Goal: Find specific page/section: Find specific page/section

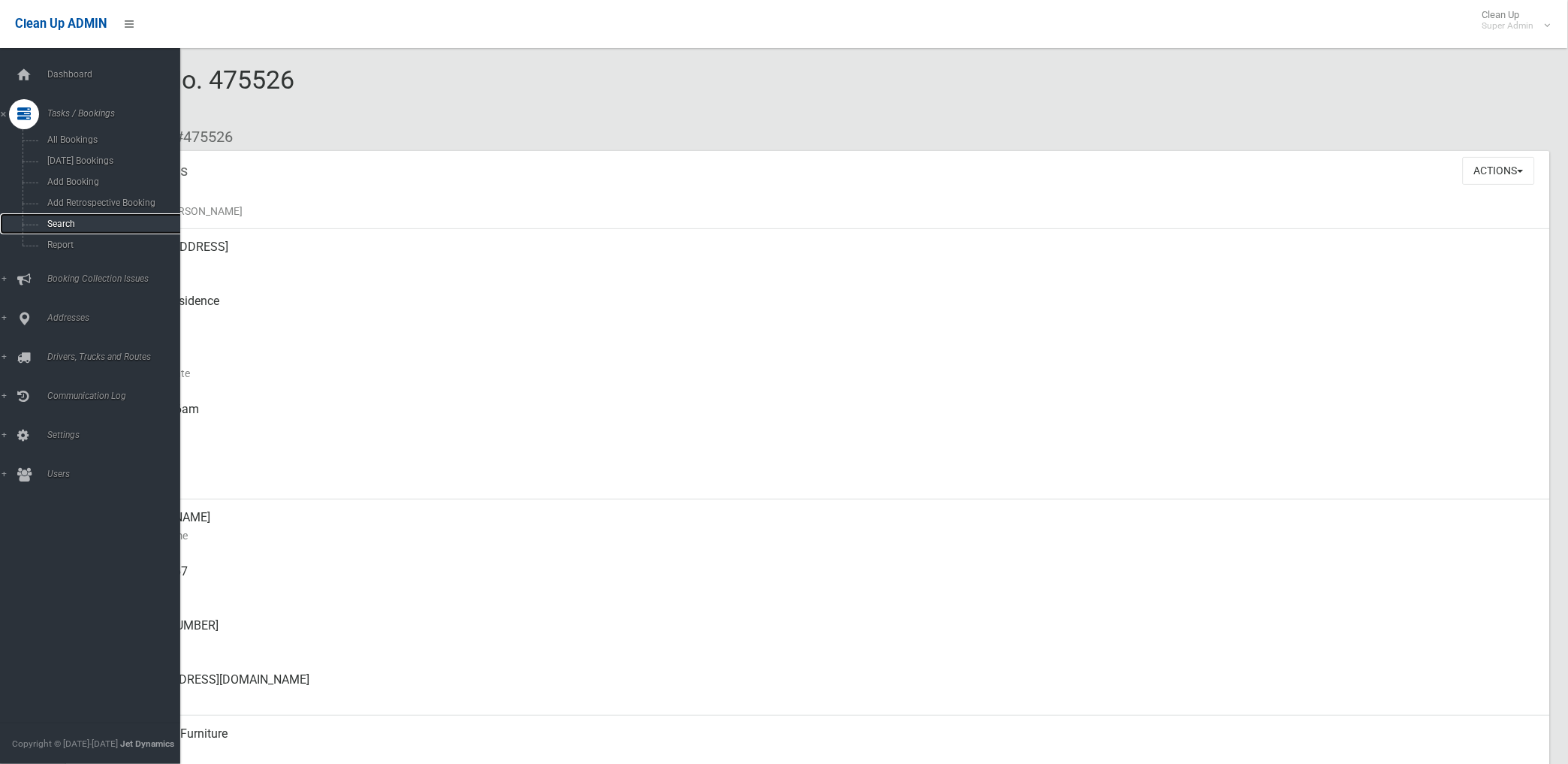
click at [62, 228] on span "Search" at bounding box center [112, 223] width 137 height 10
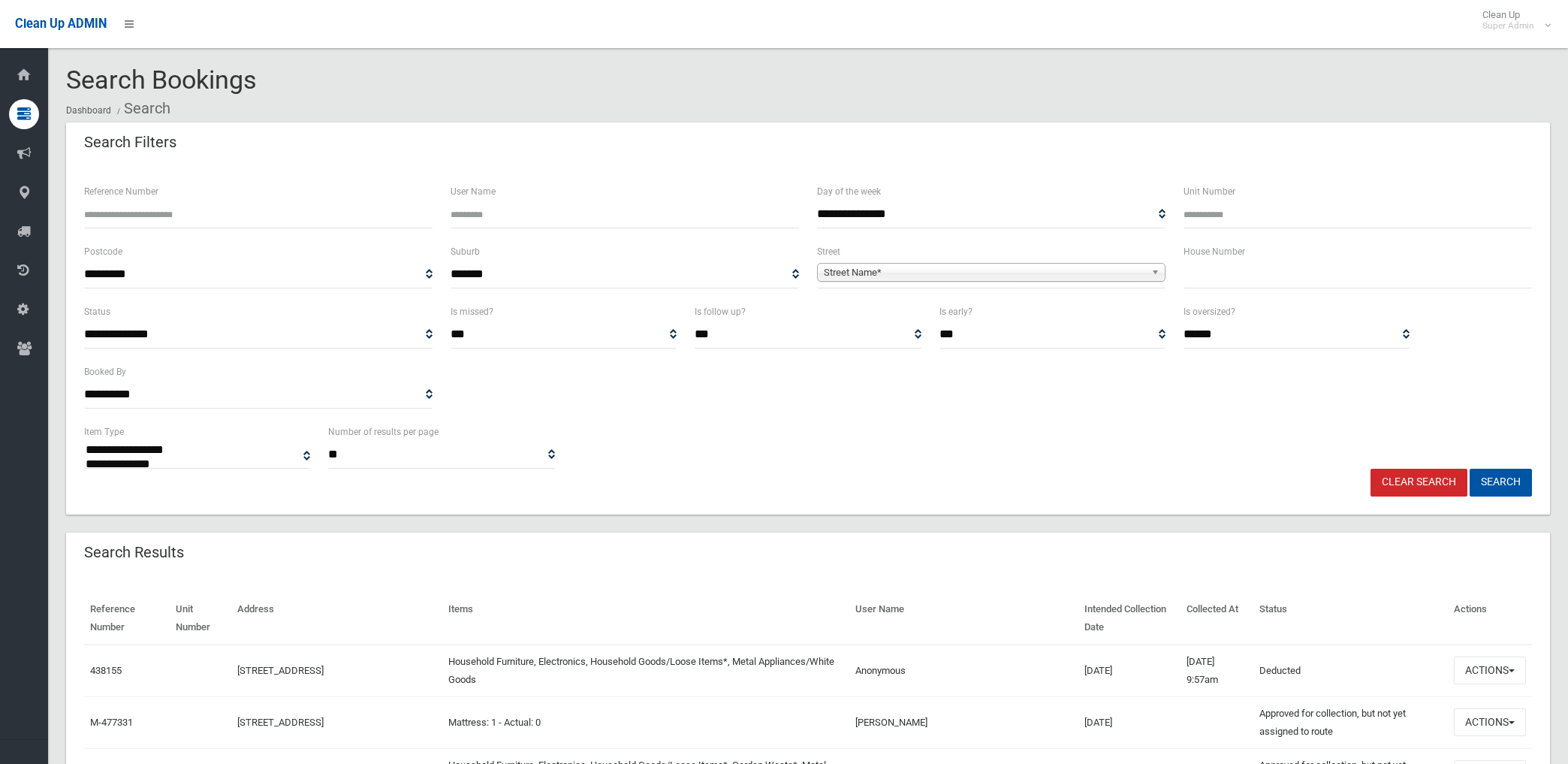
select select
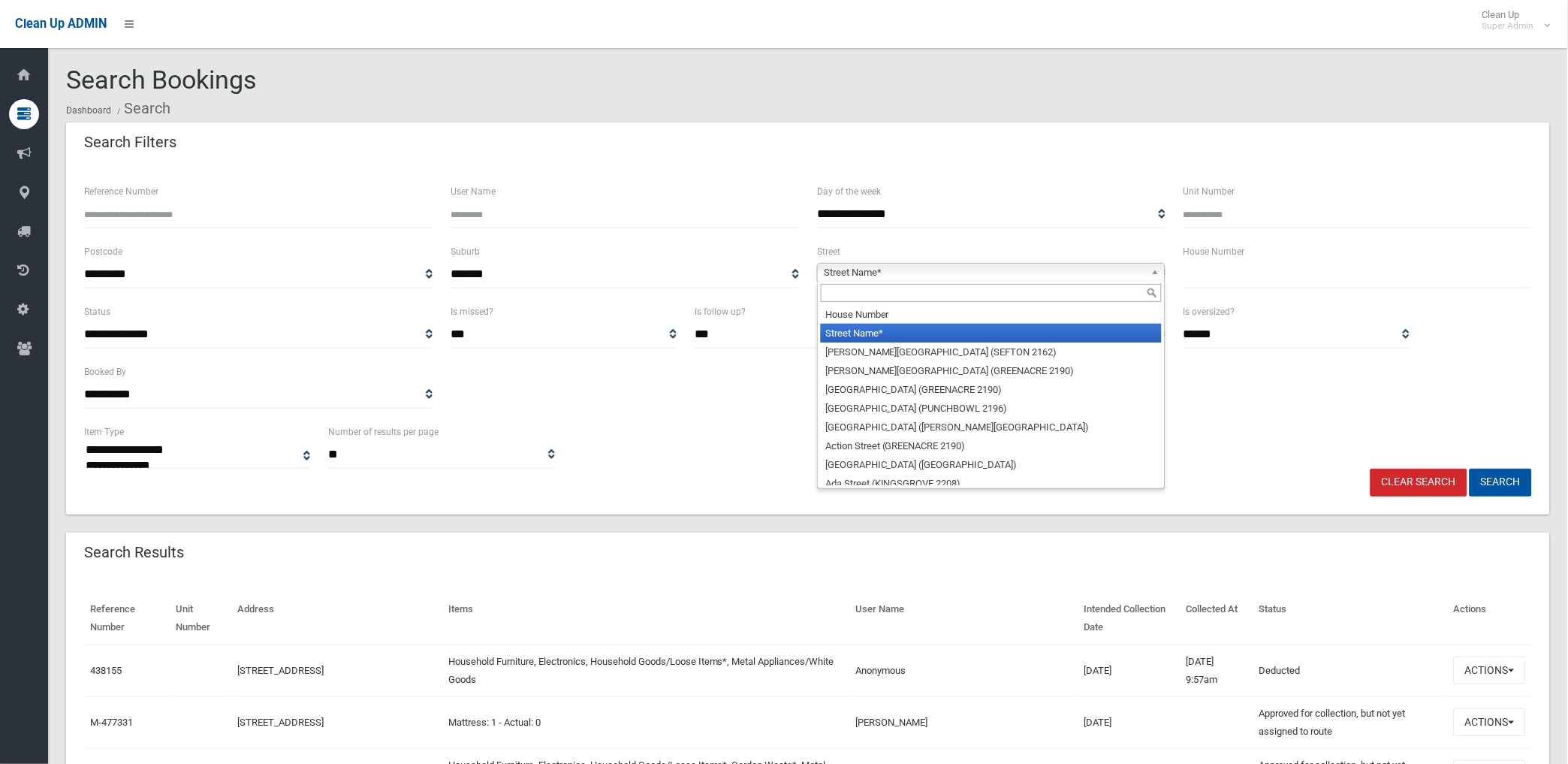
click at [950, 272] on span "Street Name*" at bounding box center [985, 272] width 322 height 18
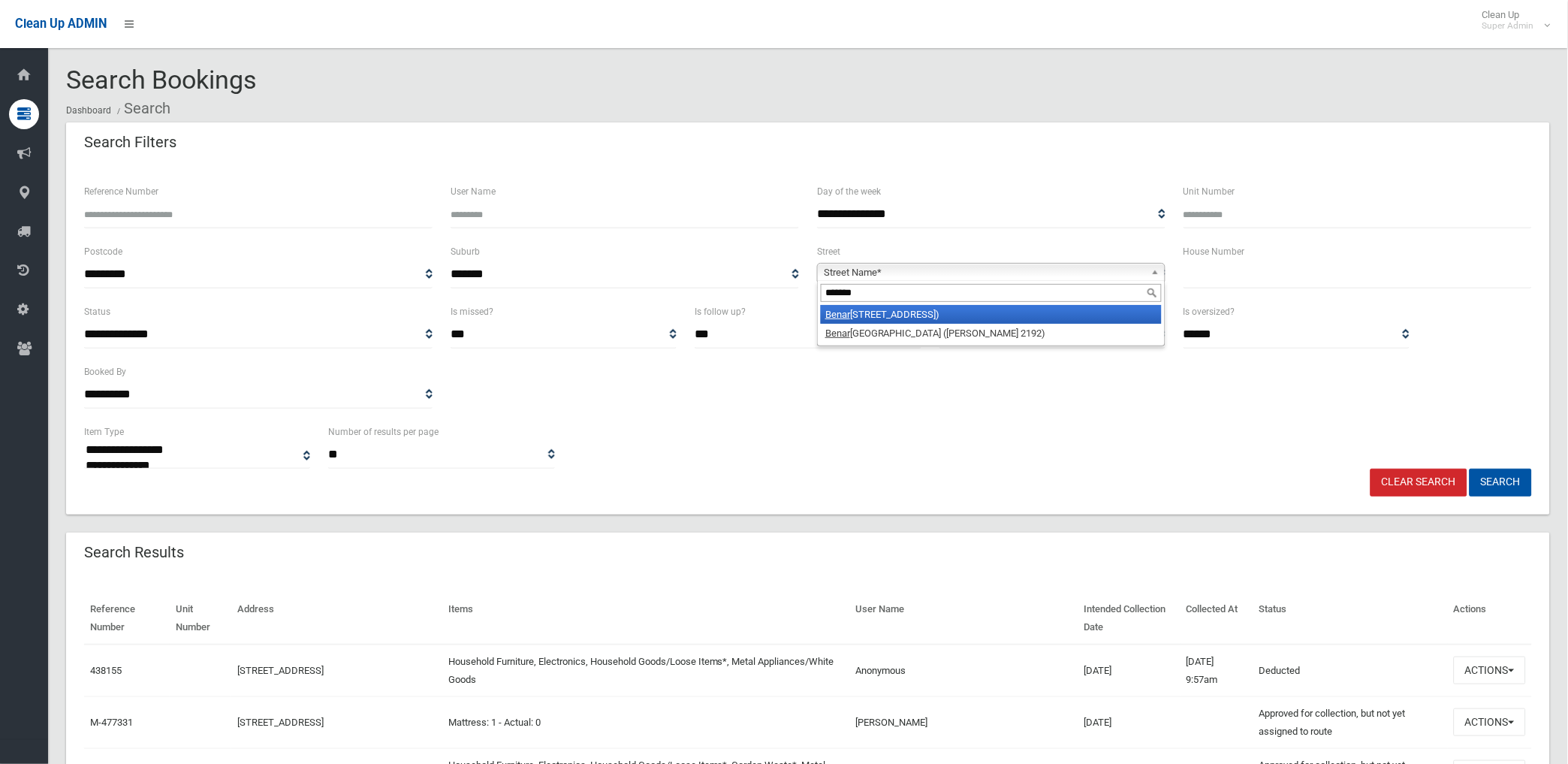
type input "********"
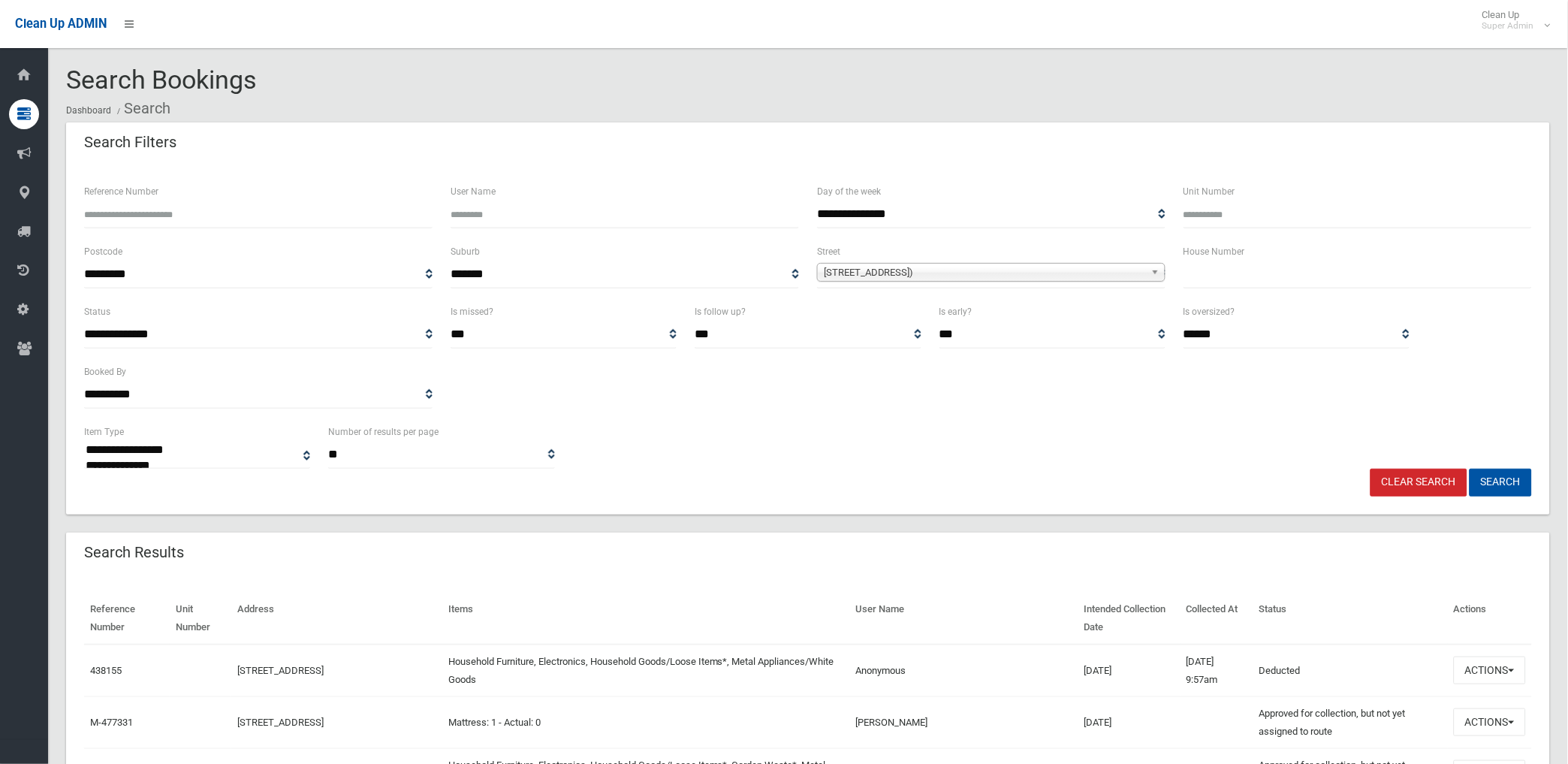
click at [957, 269] on span "Benaroon Road (LAKEMBA 2195)" at bounding box center [985, 272] width 322 height 18
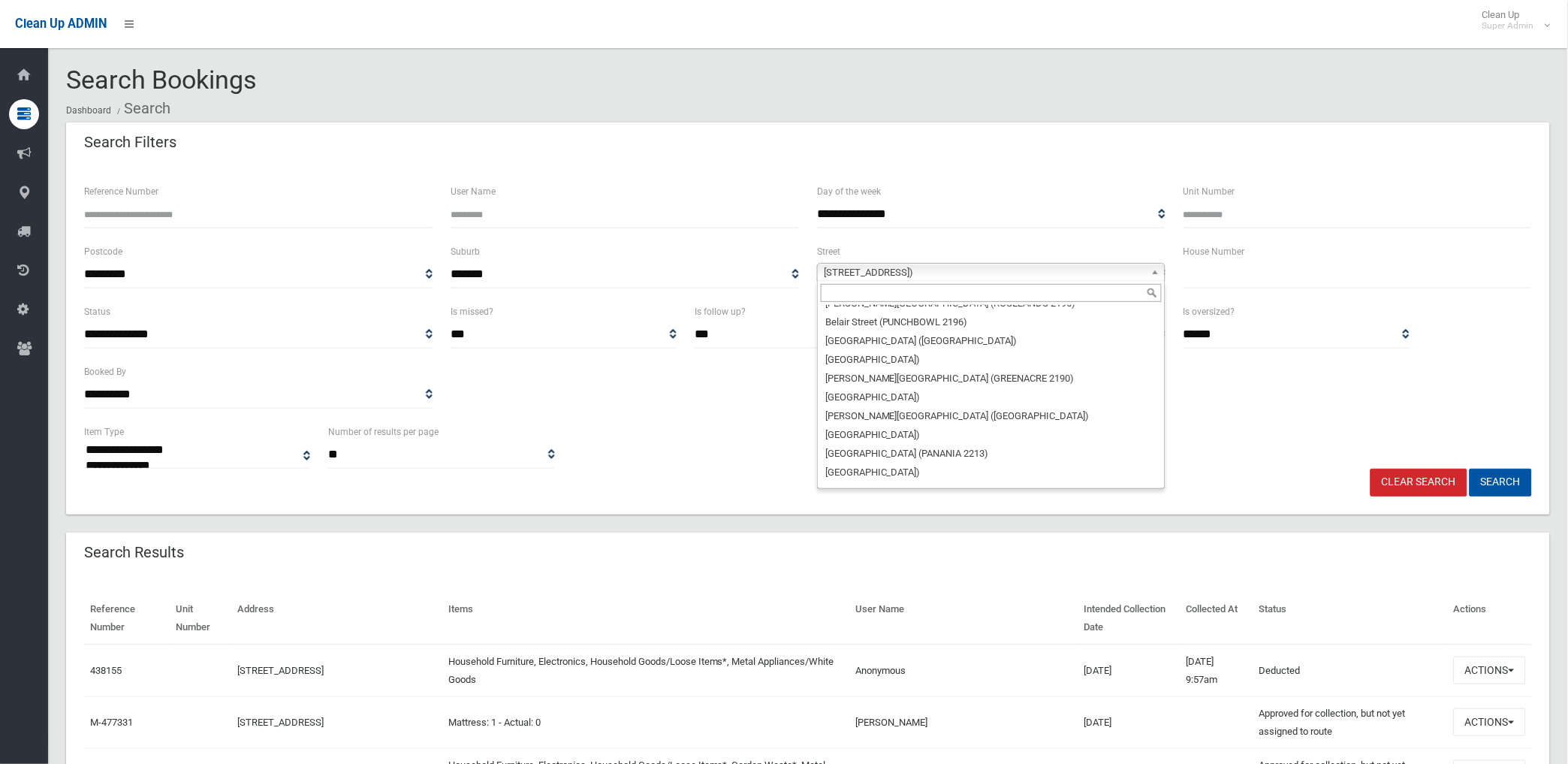
scroll to position [3988, 0]
click at [917, 400] on form "**********" at bounding box center [807, 339] width 1448 height 314
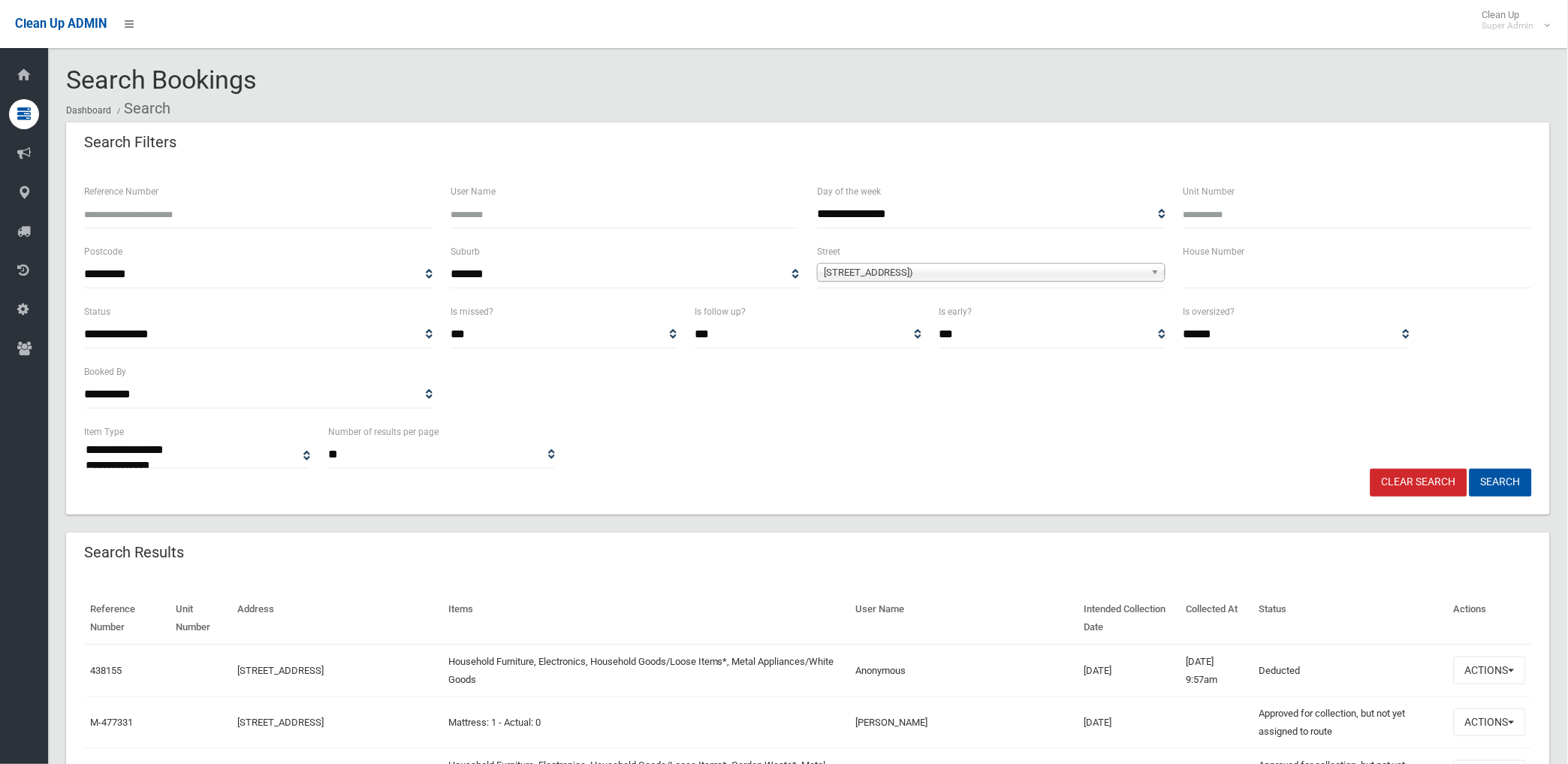
click at [1247, 271] on input "text" at bounding box center [1358, 274] width 349 height 28
type input "**"
click at [1470, 469] on button "Search" at bounding box center [1501, 482] width 63 height 28
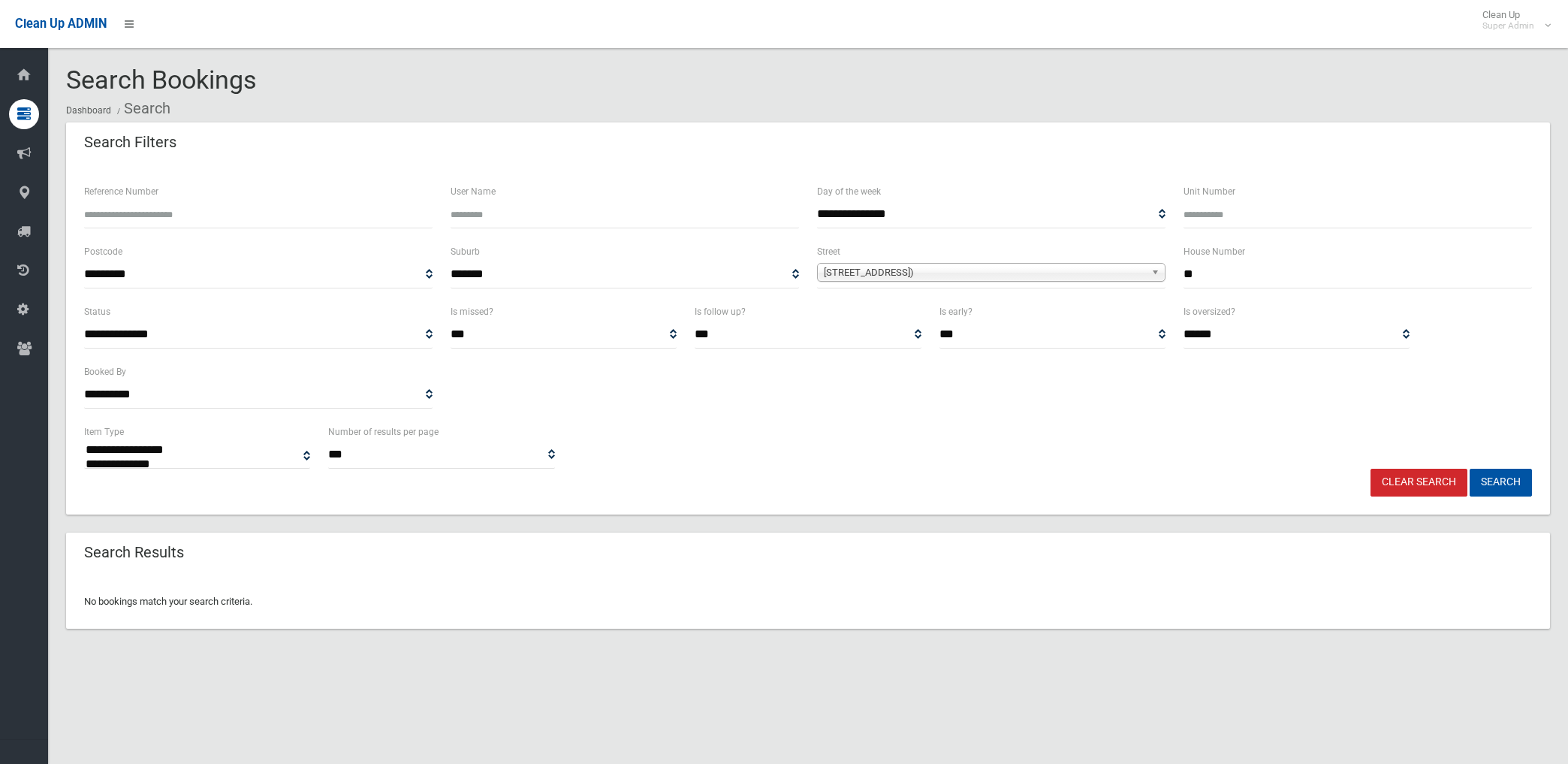
select select
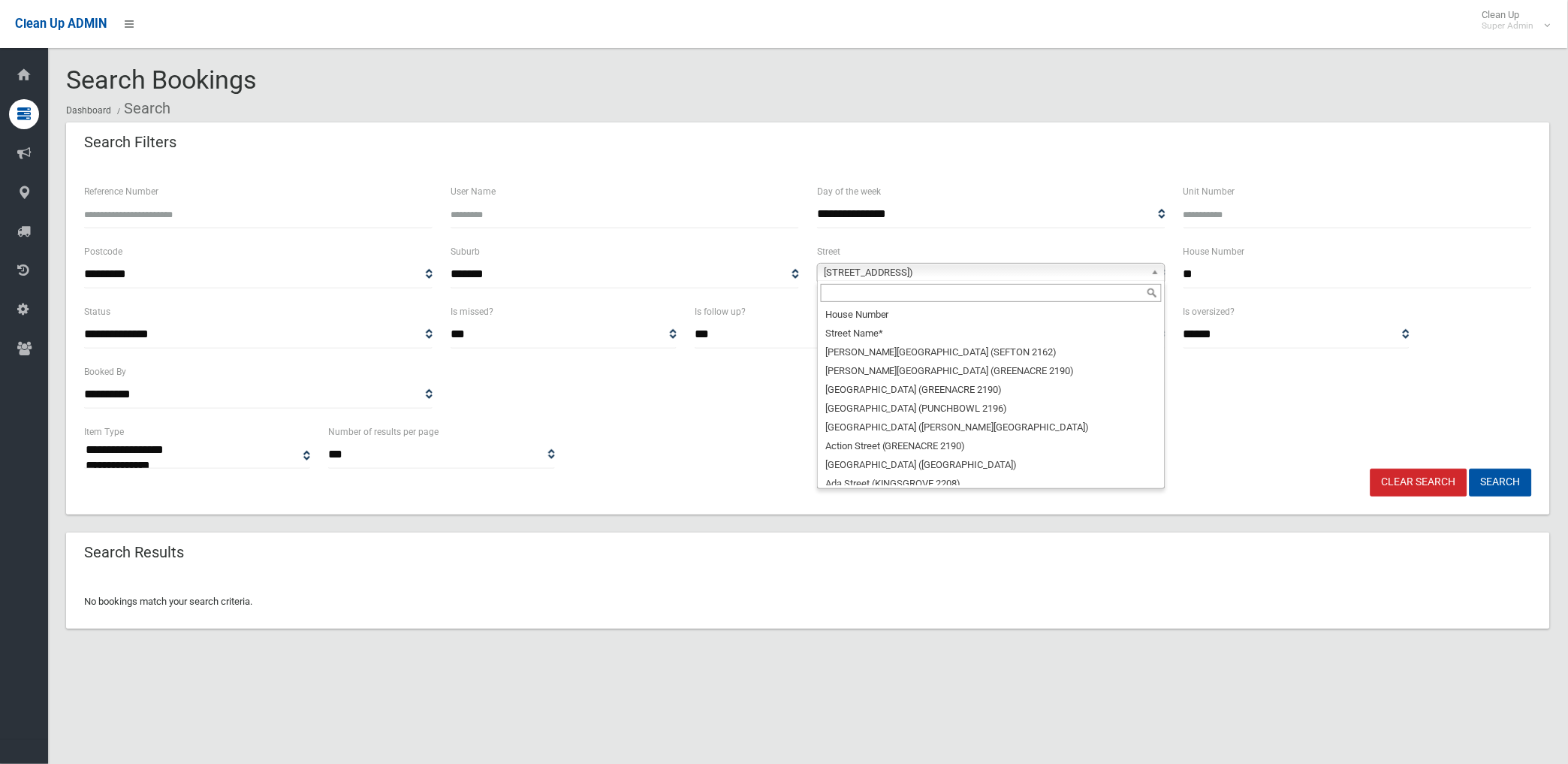
click at [950, 271] on span "Benaroon Road (LAKEMBA 2195)" at bounding box center [985, 272] width 322 height 18
click at [967, 567] on li "Benaroon Road (BELMORE 2192)" at bounding box center [991, 576] width 341 height 19
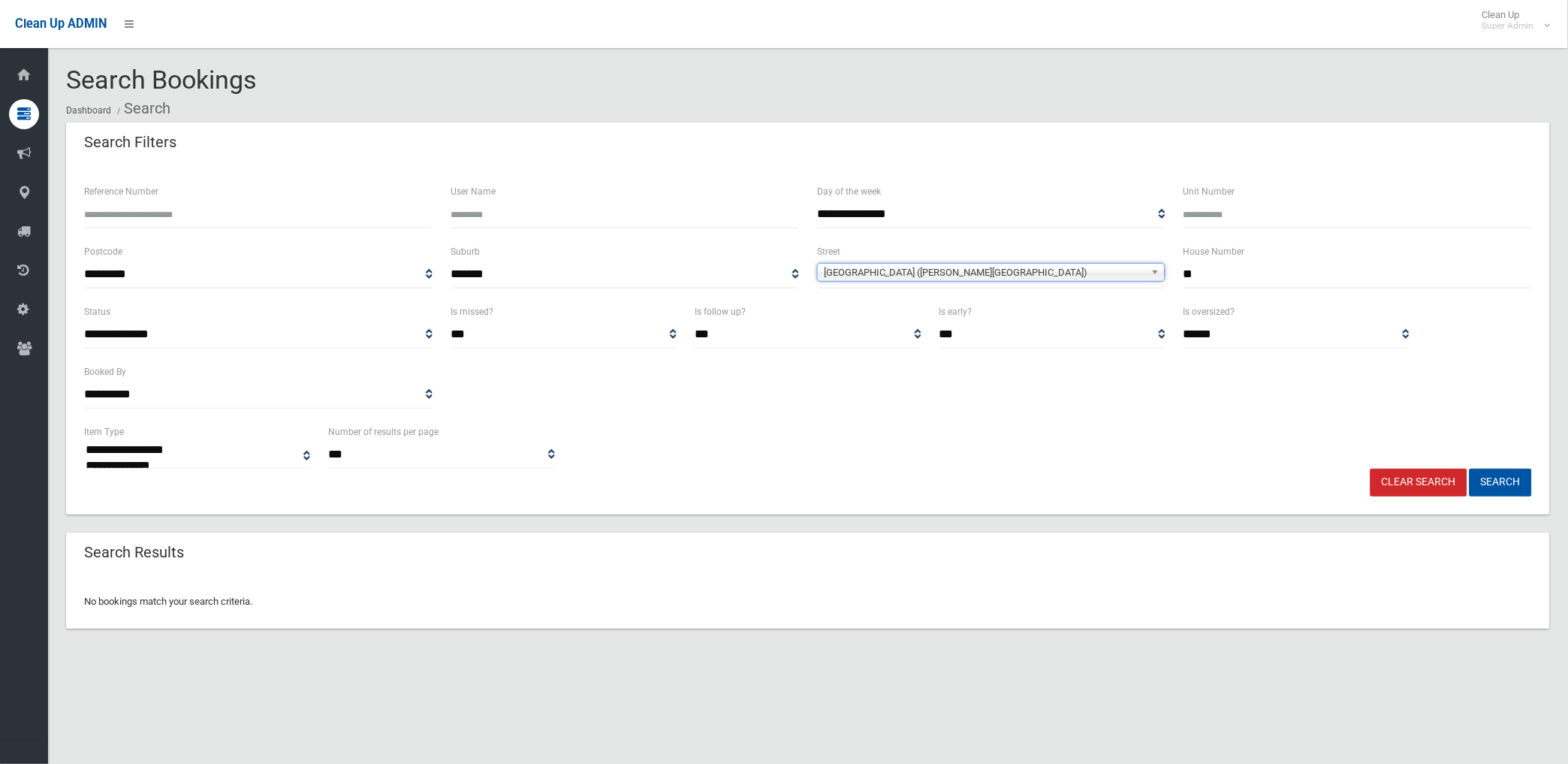
click at [1470, 469] on button "Search" at bounding box center [1501, 482] width 63 height 28
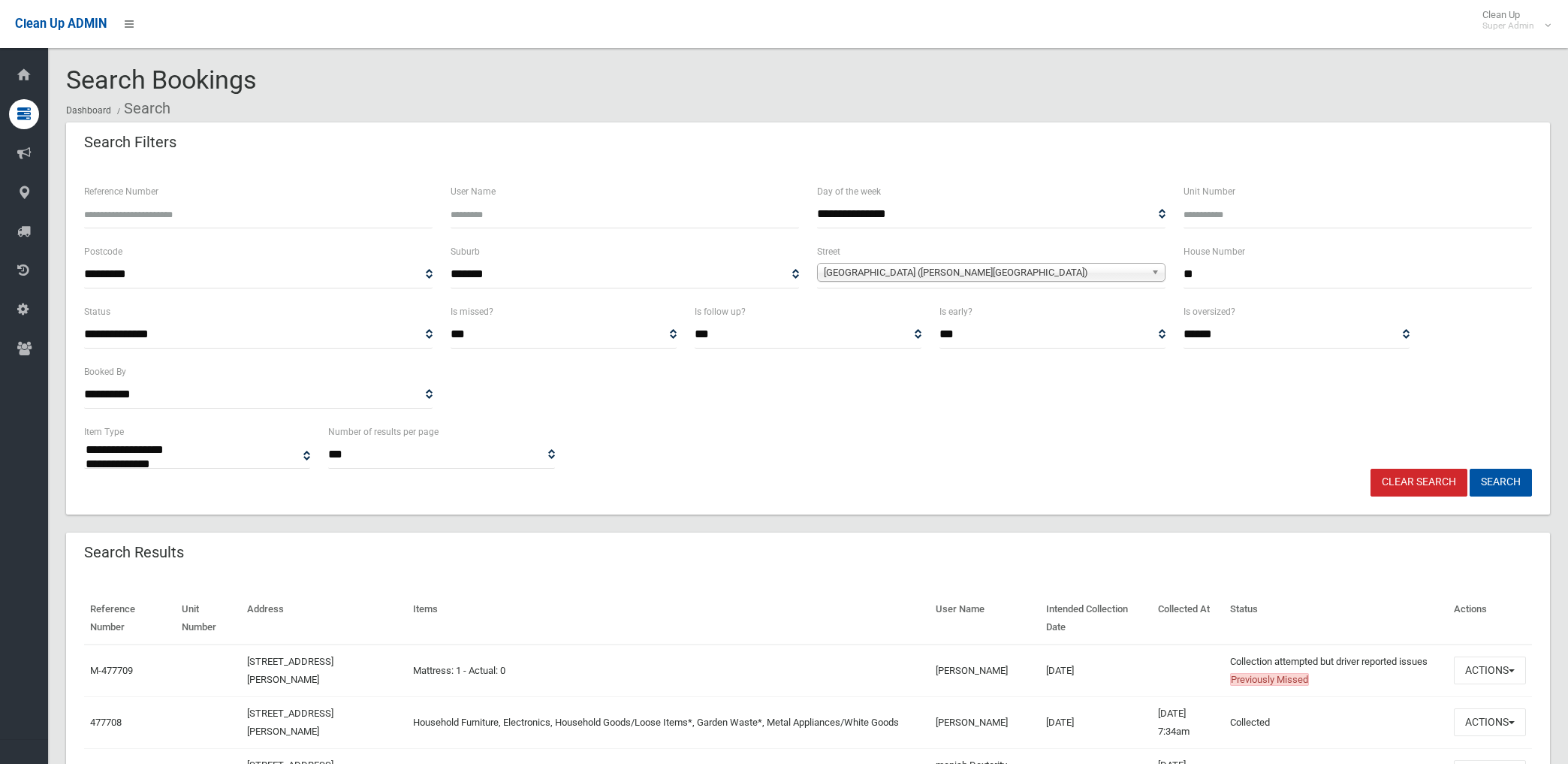
select select
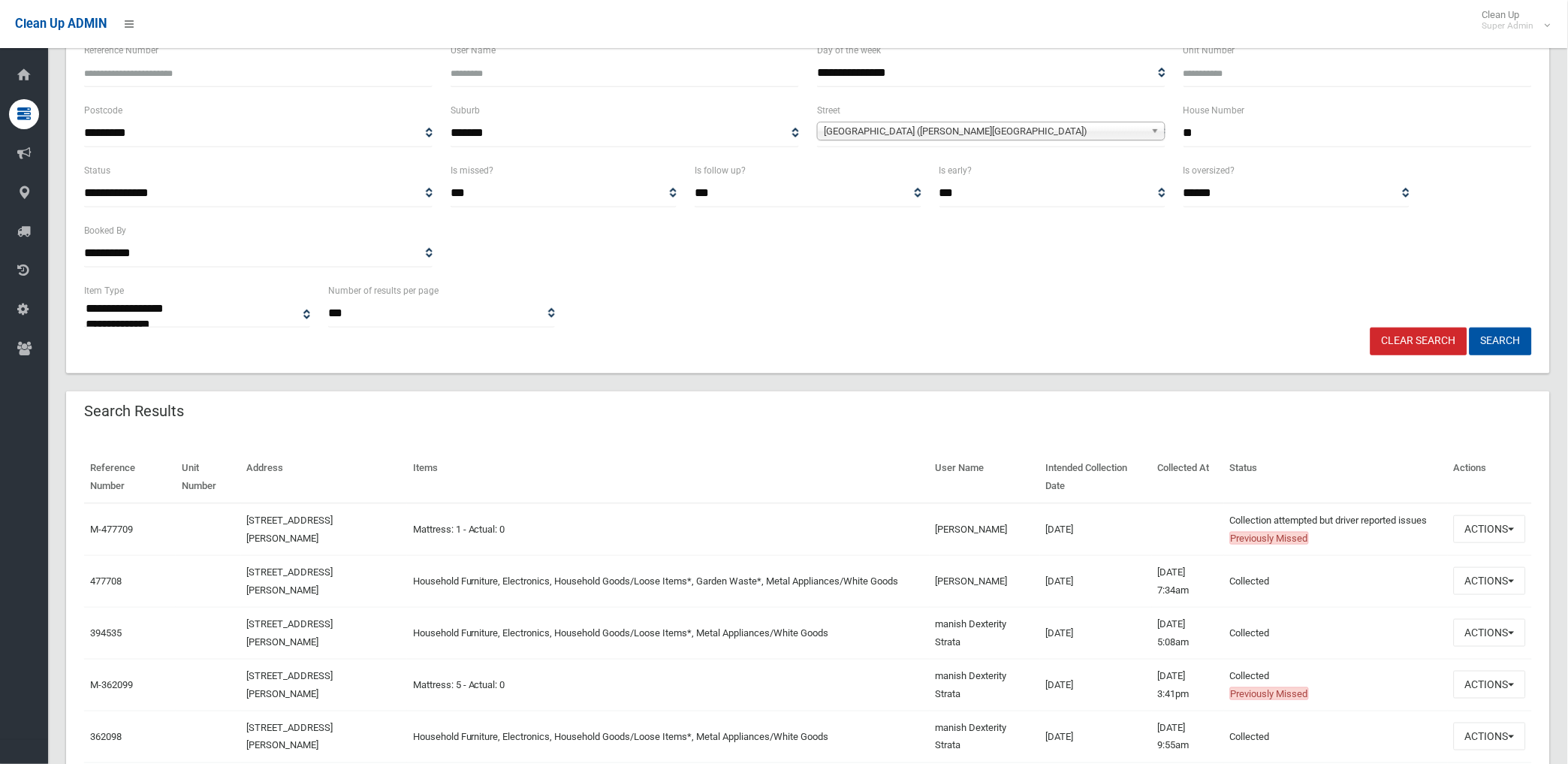
scroll to position [167, 0]
